Goal: Transaction & Acquisition: Purchase product/service

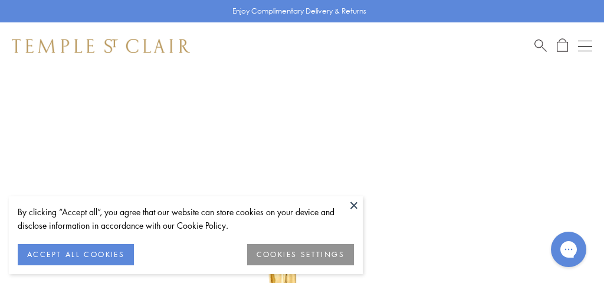
scroll to position [28, 0]
click at [355, 207] on button at bounding box center [354, 205] width 18 height 18
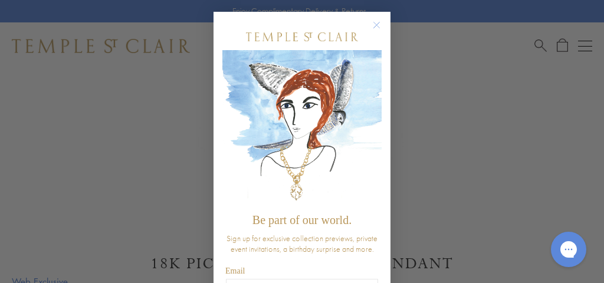
scroll to position [425, 0]
click at [379, 25] on circle "Close dialog" at bounding box center [377, 25] width 14 height 14
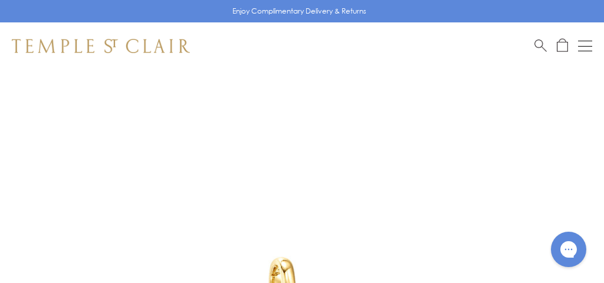
scroll to position [0, 0]
click at [590, 44] on button "Open navigation" at bounding box center [585, 46] width 14 height 14
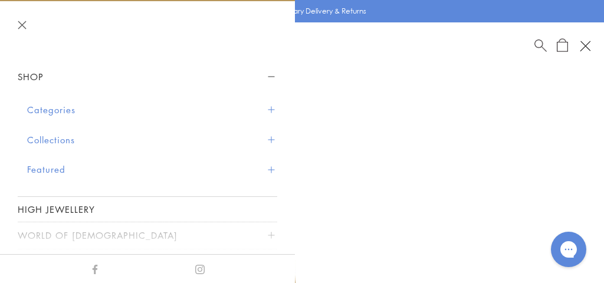
click at [67, 111] on button "Categories" at bounding box center [152, 110] width 250 height 30
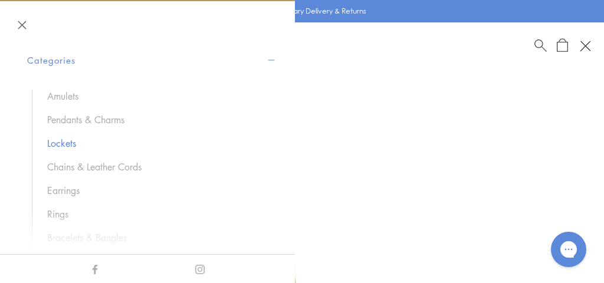
scroll to position [57, 0]
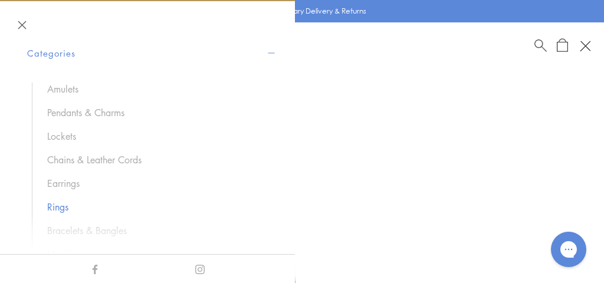
click at [57, 203] on link "Rings" at bounding box center [156, 206] width 218 height 13
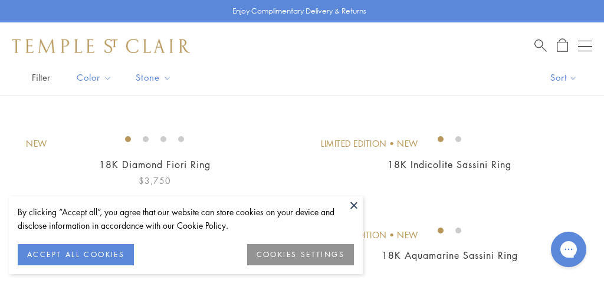
scroll to position [93, 0]
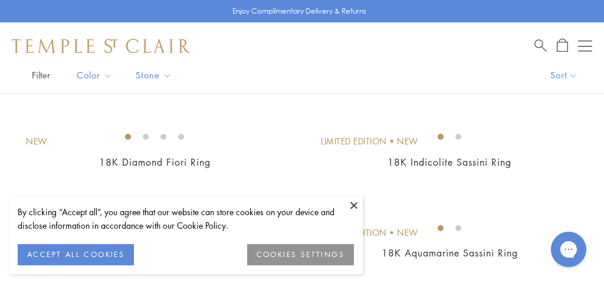
click at [355, 203] on button at bounding box center [354, 205] width 18 height 18
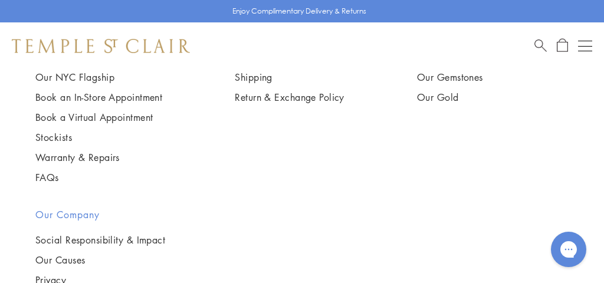
scroll to position [2669, 0]
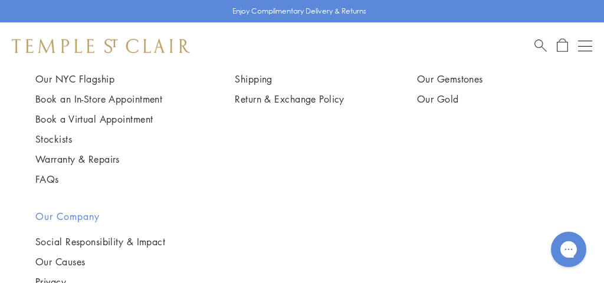
click at [0, 0] on img at bounding box center [0, 0] width 0 height 0
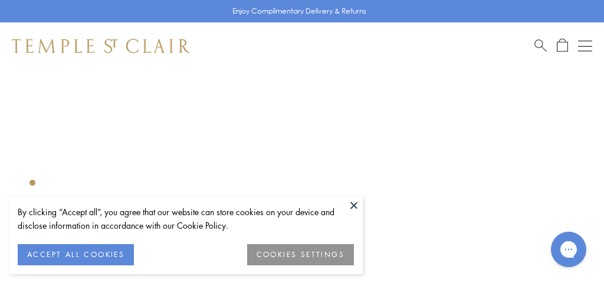
scroll to position [70, 0]
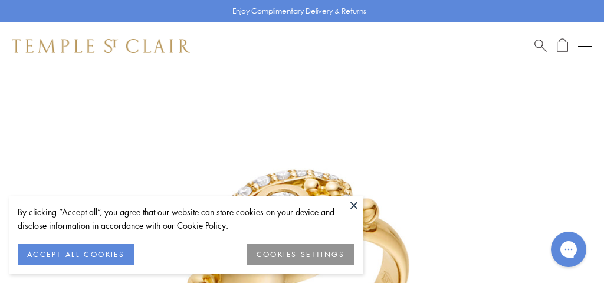
click at [353, 206] on button at bounding box center [354, 205] width 18 height 18
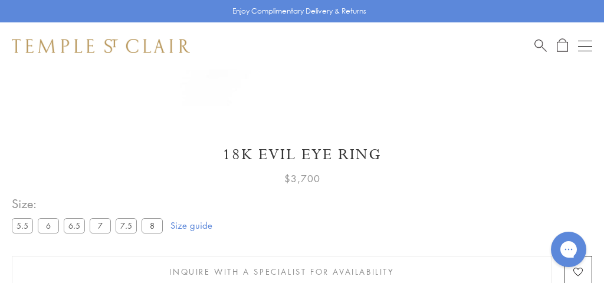
scroll to position [529, 0]
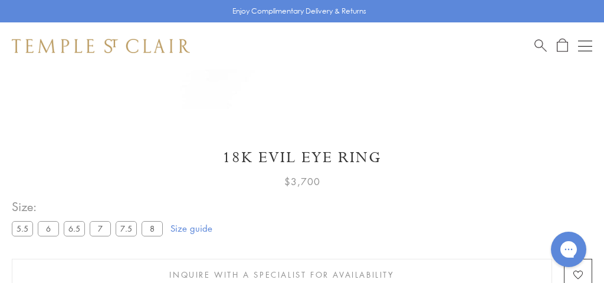
click at [132, 227] on label "7.5" at bounding box center [126, 228] width 21 height 15
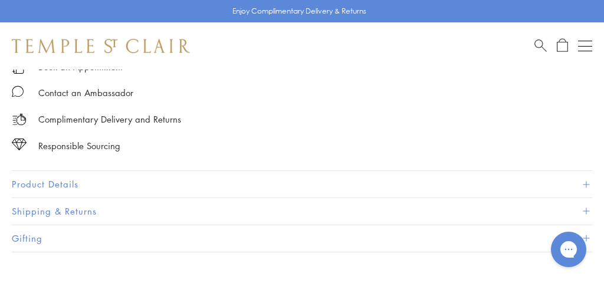
scroll to position [779, 0]
click at [389, 180] on button "Product Details" at bounding box center [302, 183] width 580 height 27
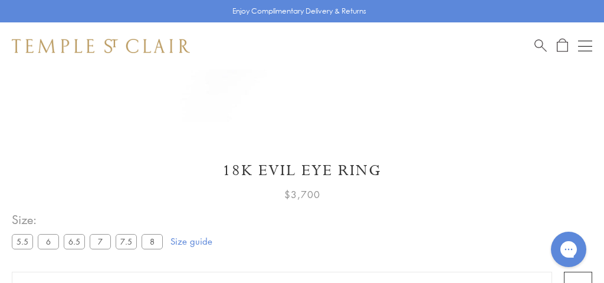
scroll to position [519, 0]
